Goal: Task Accomplishment & Management: Use online tool/utility

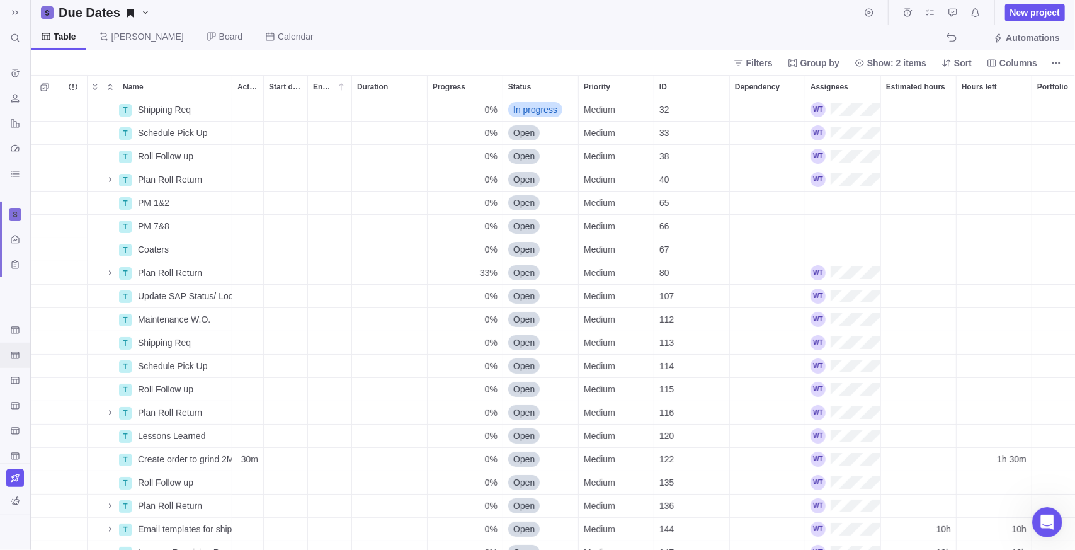
scroll to position [442, 1035]
click at [16, 382] on icon "Efficiency" at bounding box center [15, 380] width 8 height 7
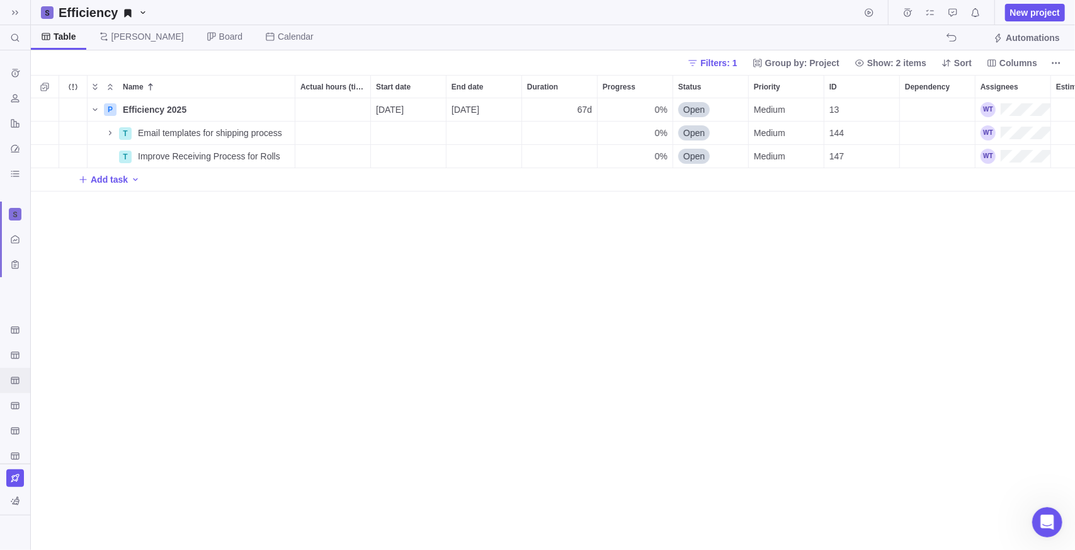
scroll to position [10, 9]
click at [18, 16] on icon at bounding box center [15, 13] width 10 height 10
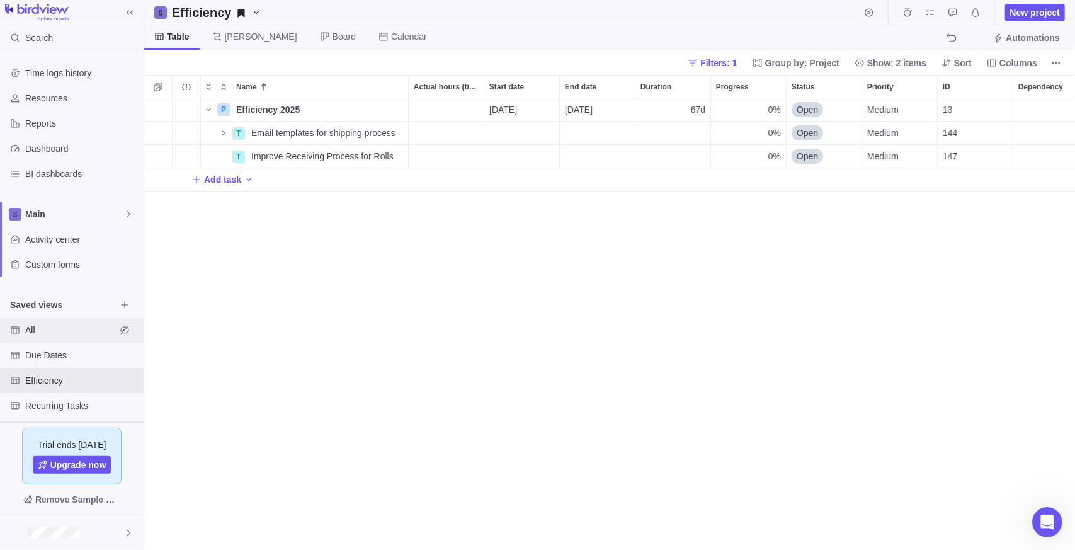
scroll to position [81, 0]
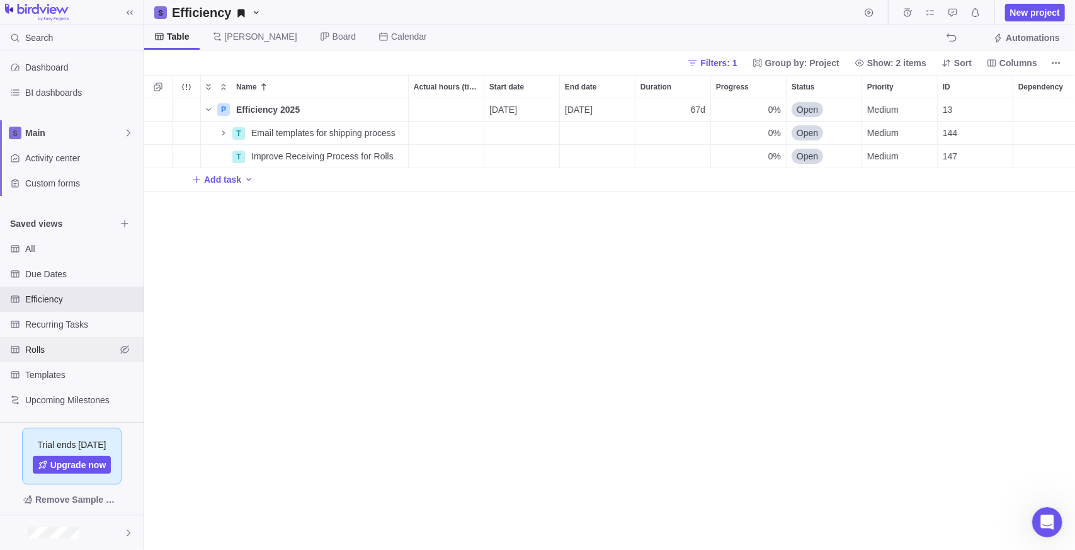
click at [67, 356] on div "Rolls" at bounding box center [72, 349] width 144 height 25
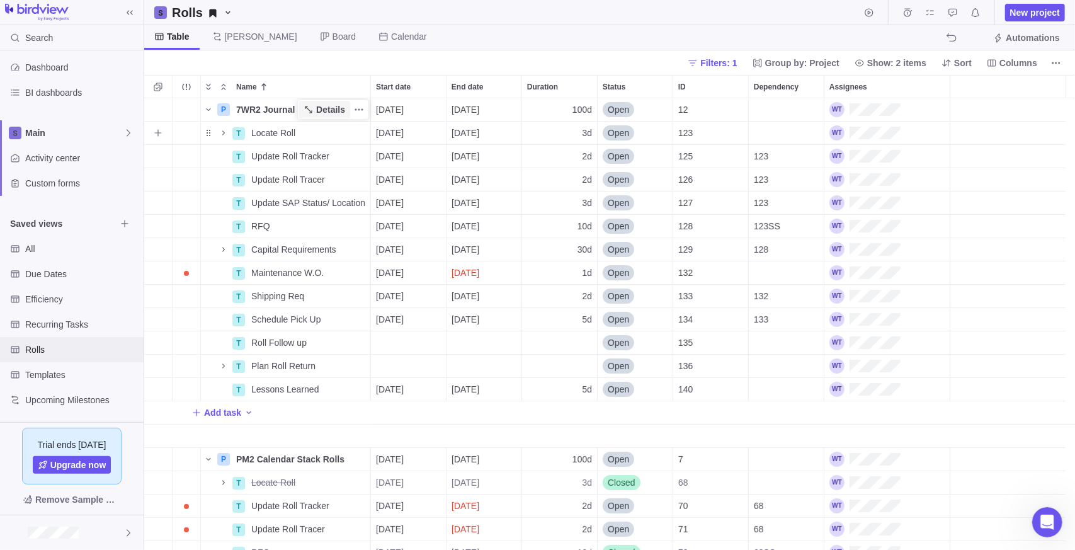
scroll to position [442, 922]
click at [42, 341] on div "Rolls" at bounding box center [72, 349] width 144 height 25
click at [227, 86] on icon "Collapse" at bounding box center [223, 87] width 10 height 10
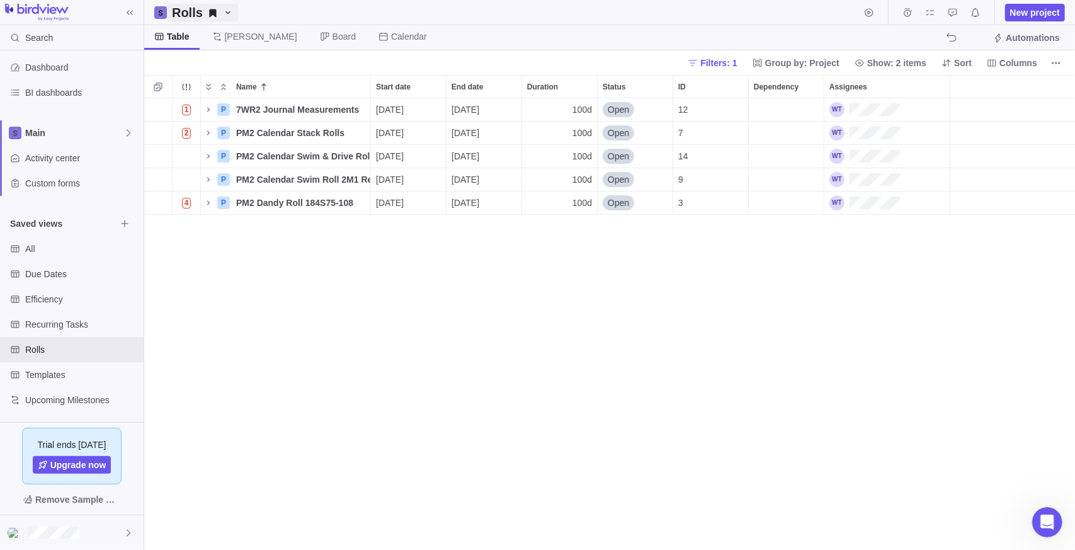
click at [208, 16] on icon "Rolls" at bounding box center [213, 13] width 10 height 10
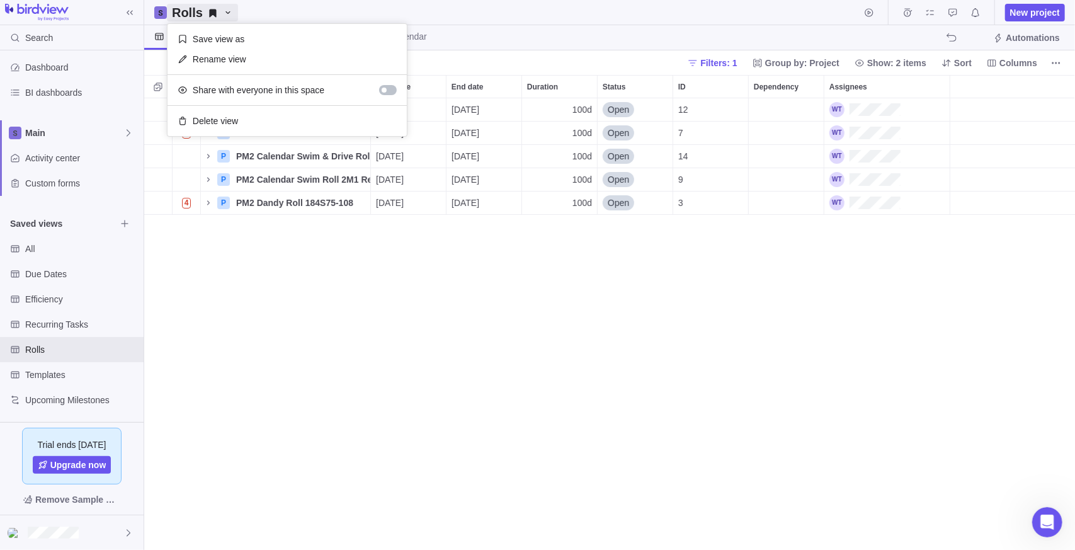
click at [327, 307] on body "Search Time logs history Resources Reports Dashboard BI dashboards Main Activit…" at bounding box center [537, 275] width 1075 height 550
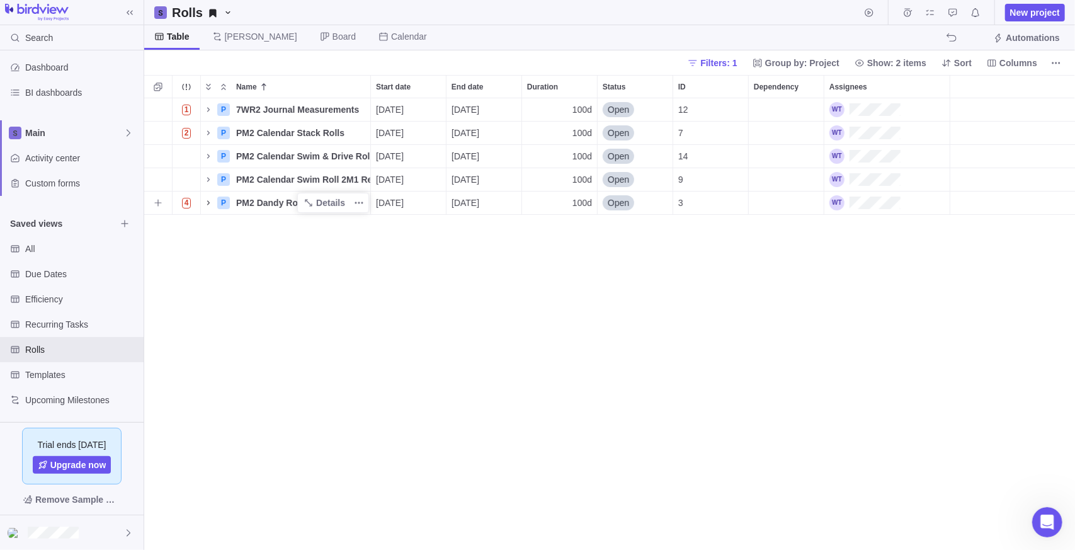
click at [208, 203] on icon "Name" at bounding box center [208, 202] width 3 height 4
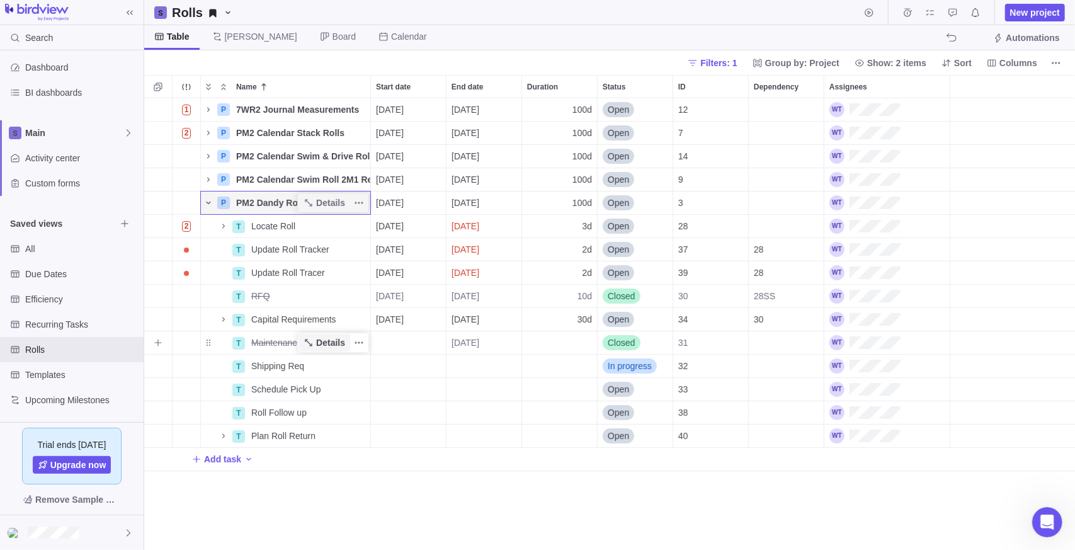
click at [325, 346] on span "Details" at bounding box center [330, 342] width 29 height 13
